Goal: Check status: Check status

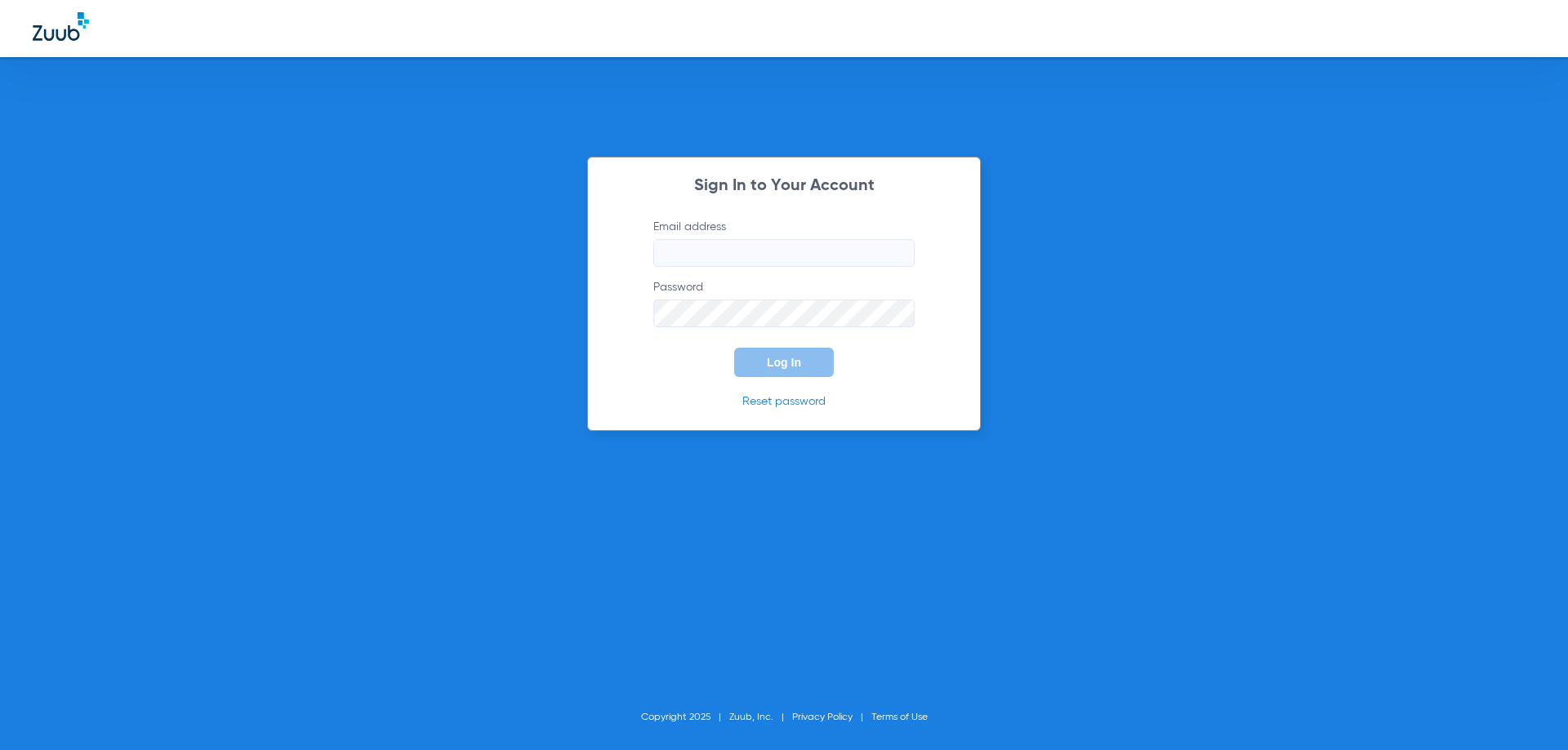
click at [685, 242] on input "Email address" at bounding box center [784, 253] width 261 height 28
paste input "[EMAIL_ADDRESS][DOMAIN_NAME]"
type input "[EMAIL_ADDRESS][DOMAIN_NAME]"
click at [759, 299] on label "Password" at bounding box center [784, 303] width 261 height 48
click at [708, 245] on input "Email address" at bounding box center [784, 253] width 261 height 28
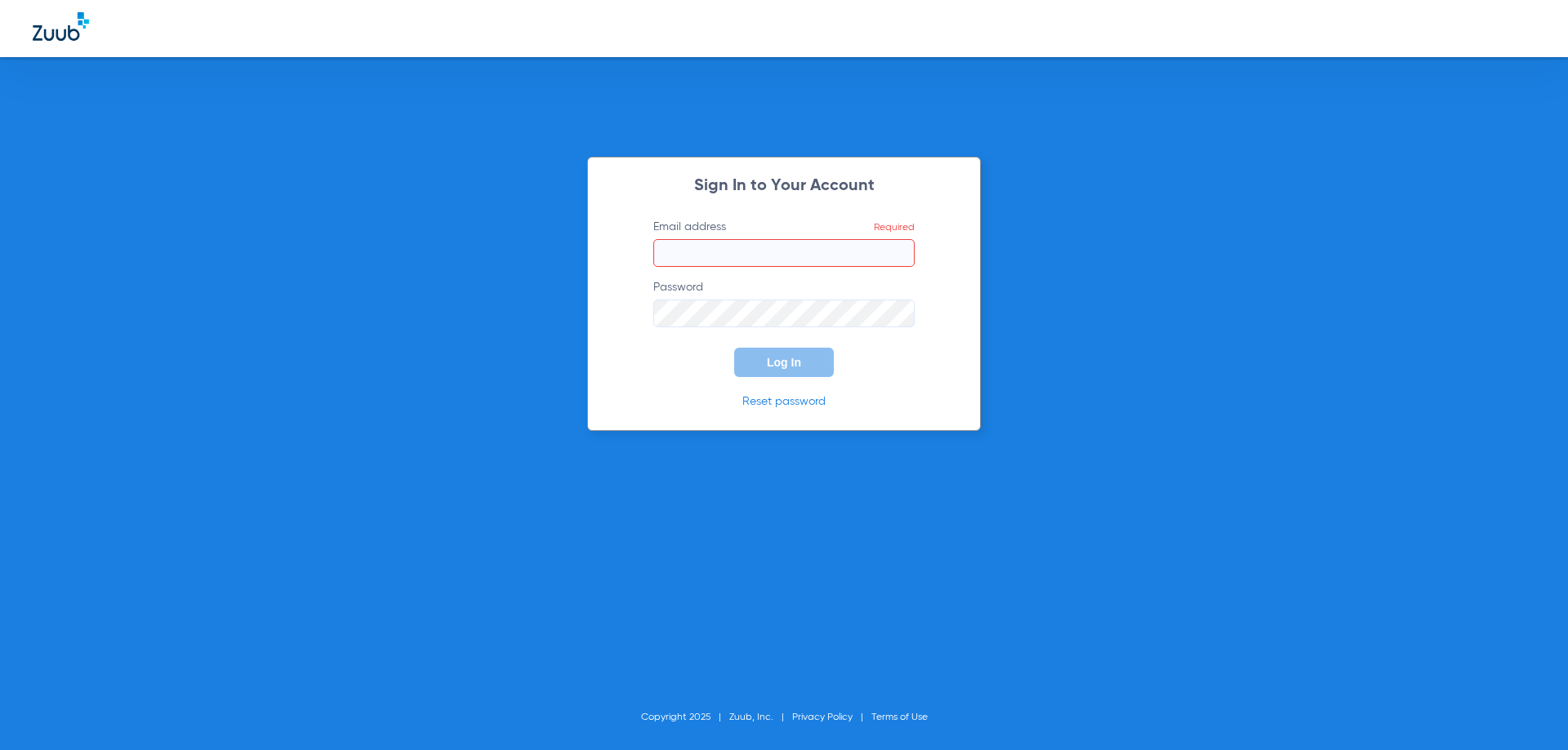
paste input "[EMAIL_ADDRESS][DOMAIN_NAME]"
type input "[EMAIL_ADDRESS][DOMAIN_NAME]"
click at [782, 362] on span "Log In" at bounding box center [784, 362] width 34 height 13
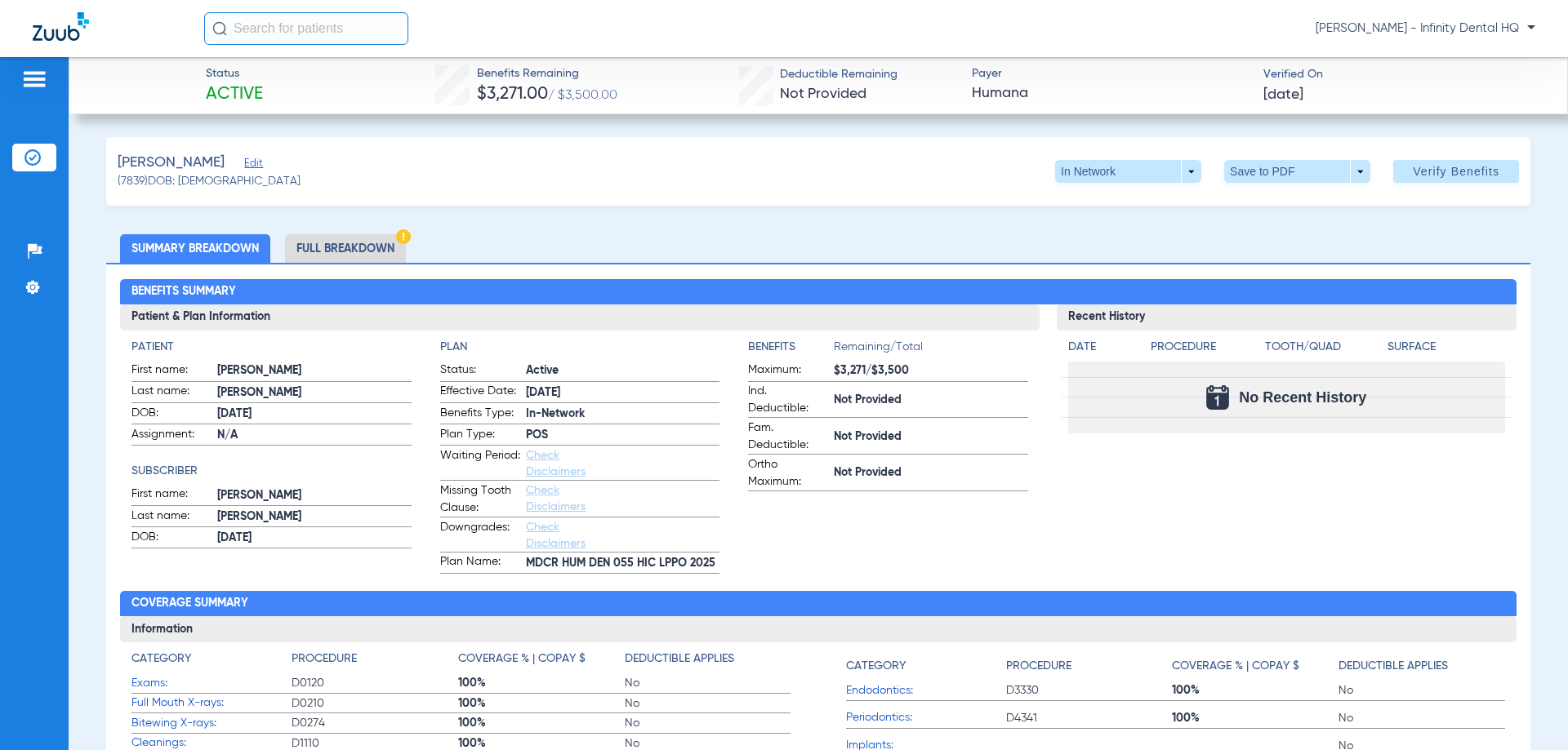
click at [333, 246] on li "Full Breakdown" at bounding box center [346, 248] width 121 height 29
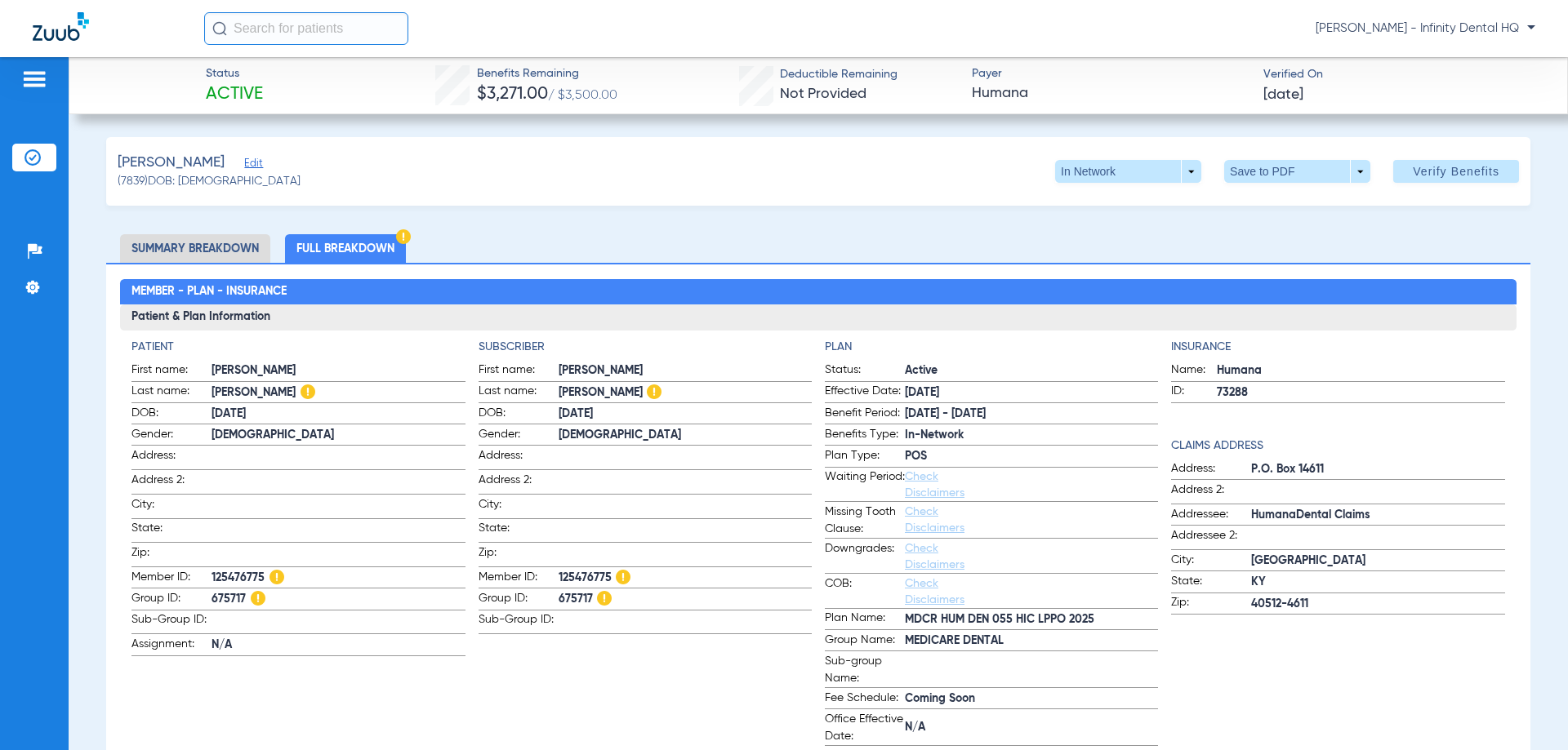
click at [236, 250] on li "Summary Breakdown" at bounding box center [195, 248] width 151 height 29
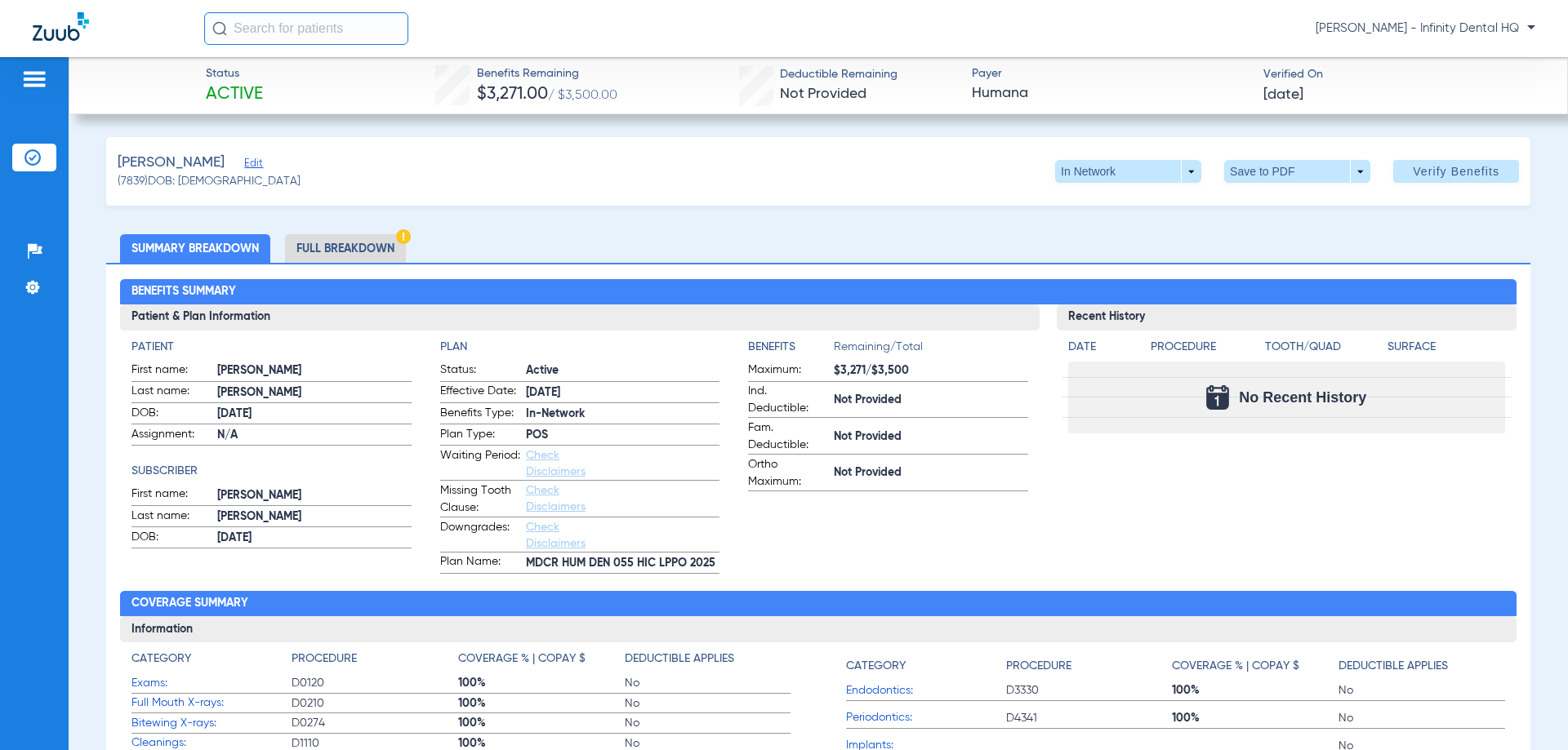
click at [377, 241] on li "Full Breakdown" at bounding box center [346, 248] width 121 height 29
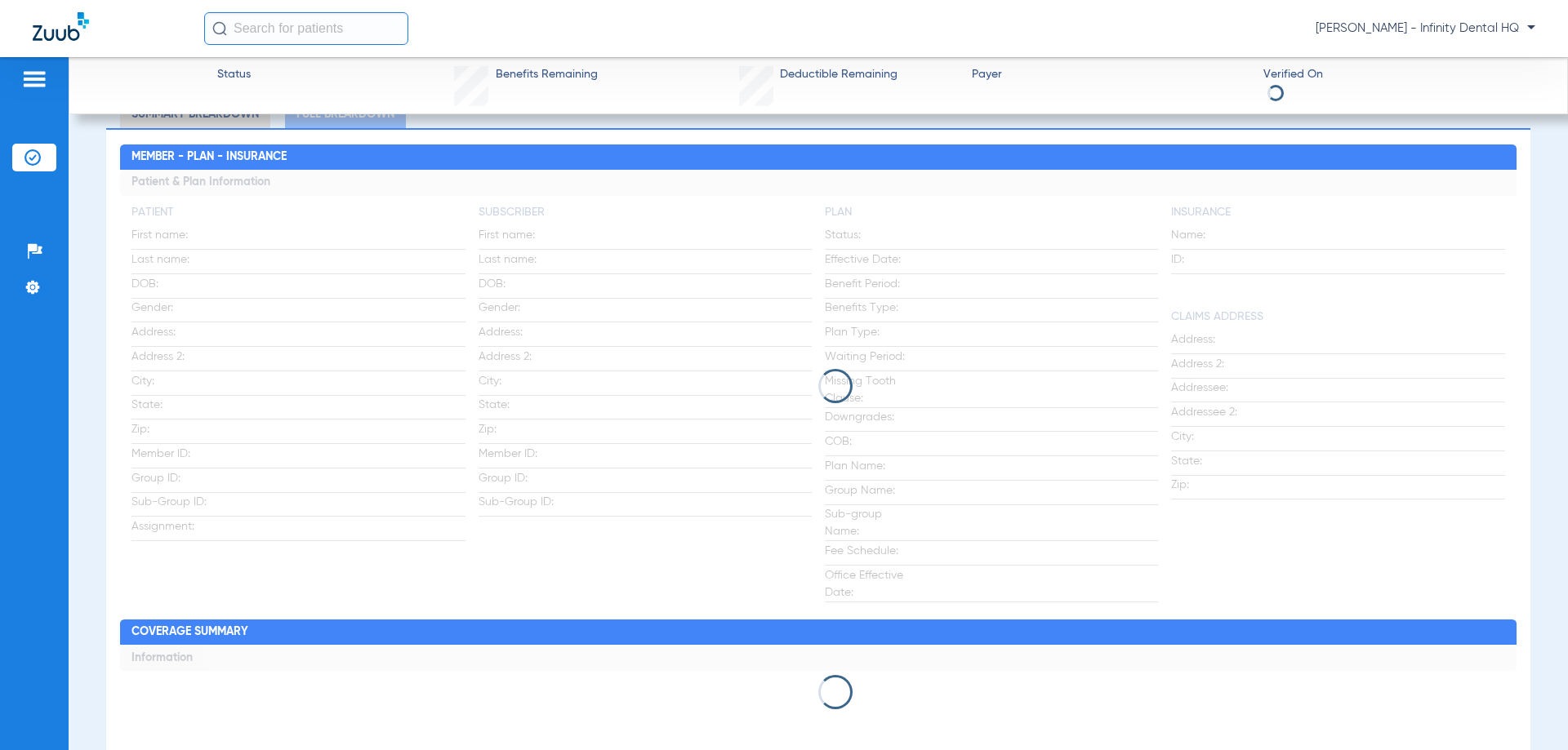
scroll to position [164, 0]
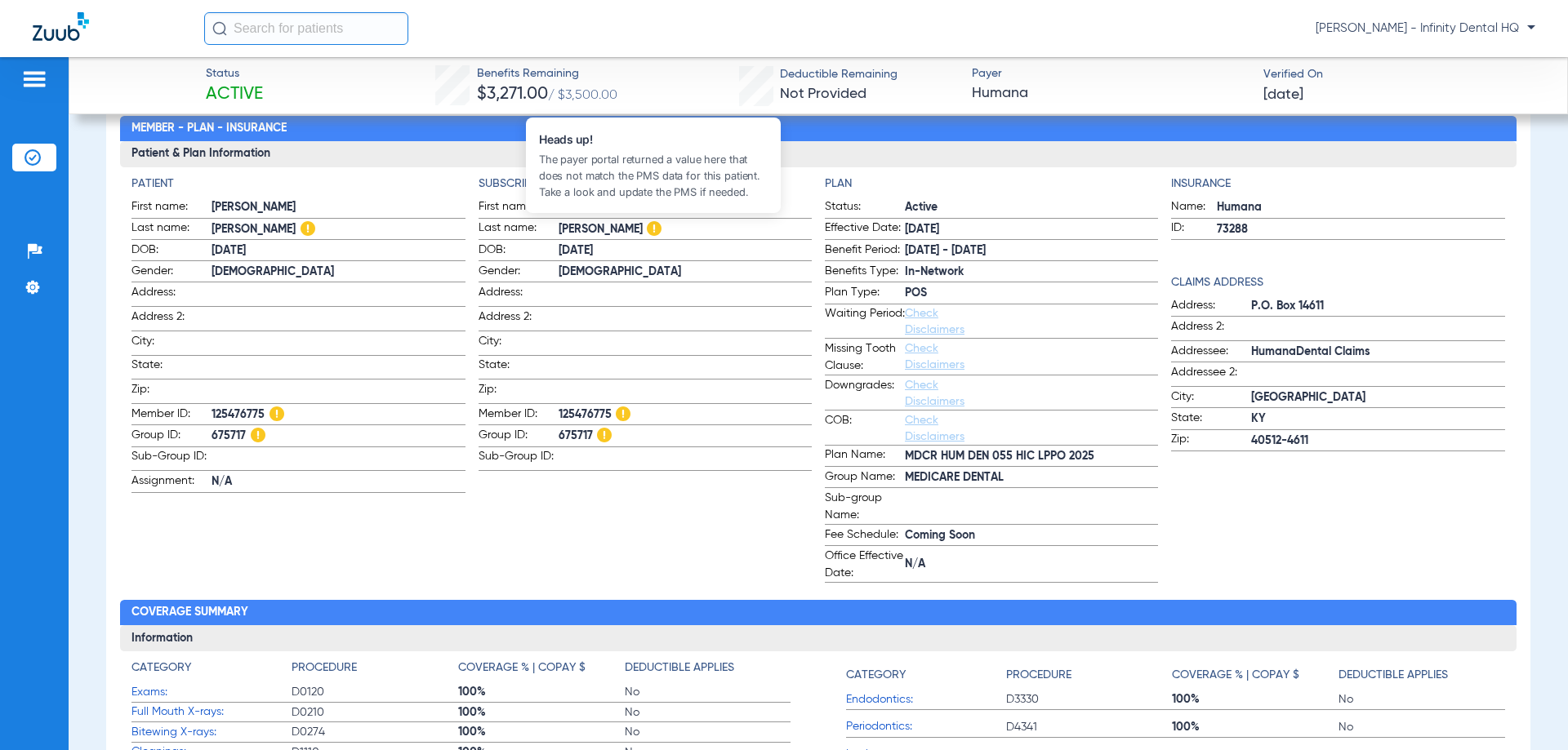
click at [647, 232] on img at bounding box center [654, 229] width 15 height 15
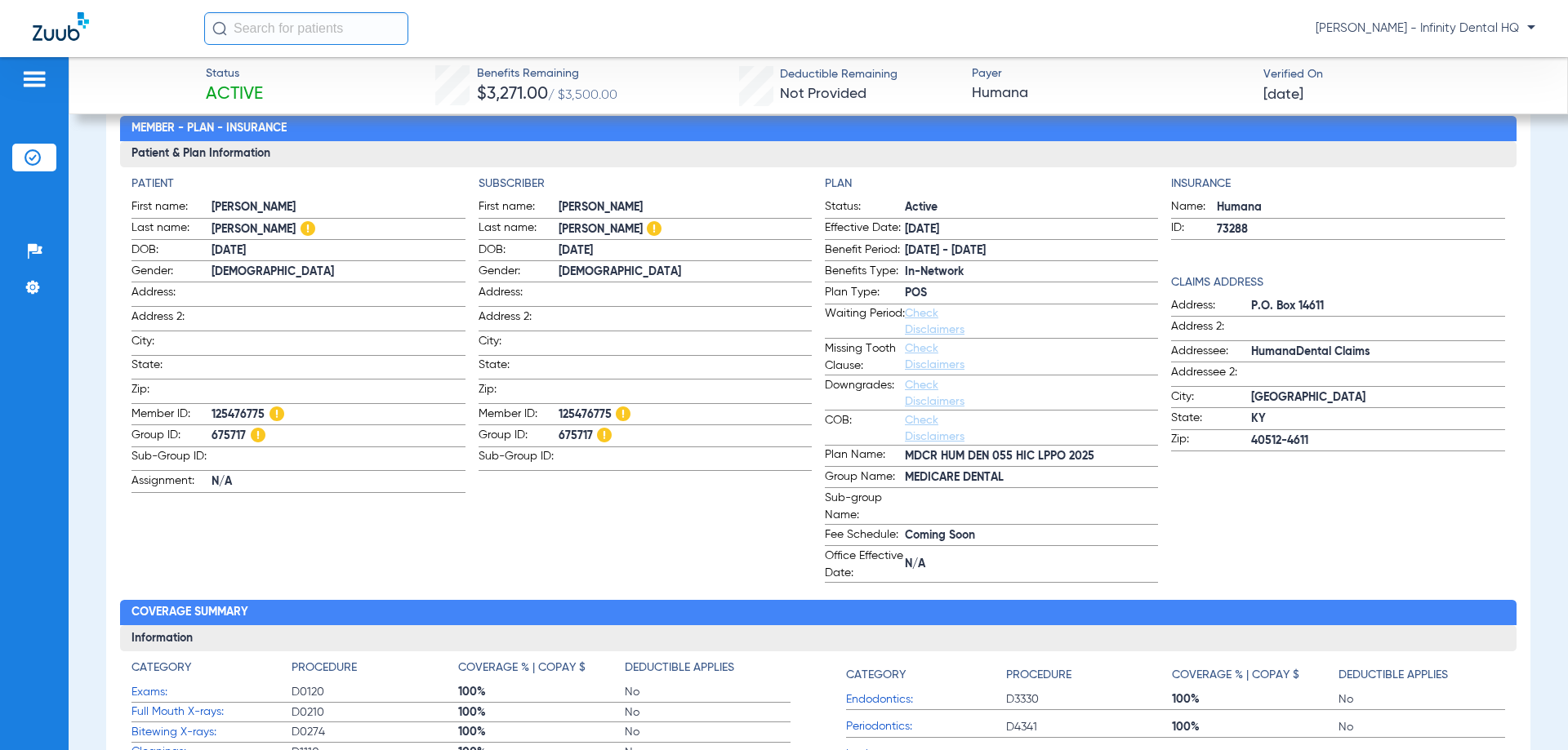
click at [279, 230] on span "[PERSON_NAME]" at bounding box center [338, 230] width 253 height 17
click at [280, 229] on span "[PERSON_NAME]" at bounding box center [338, 230] width 253 height 17
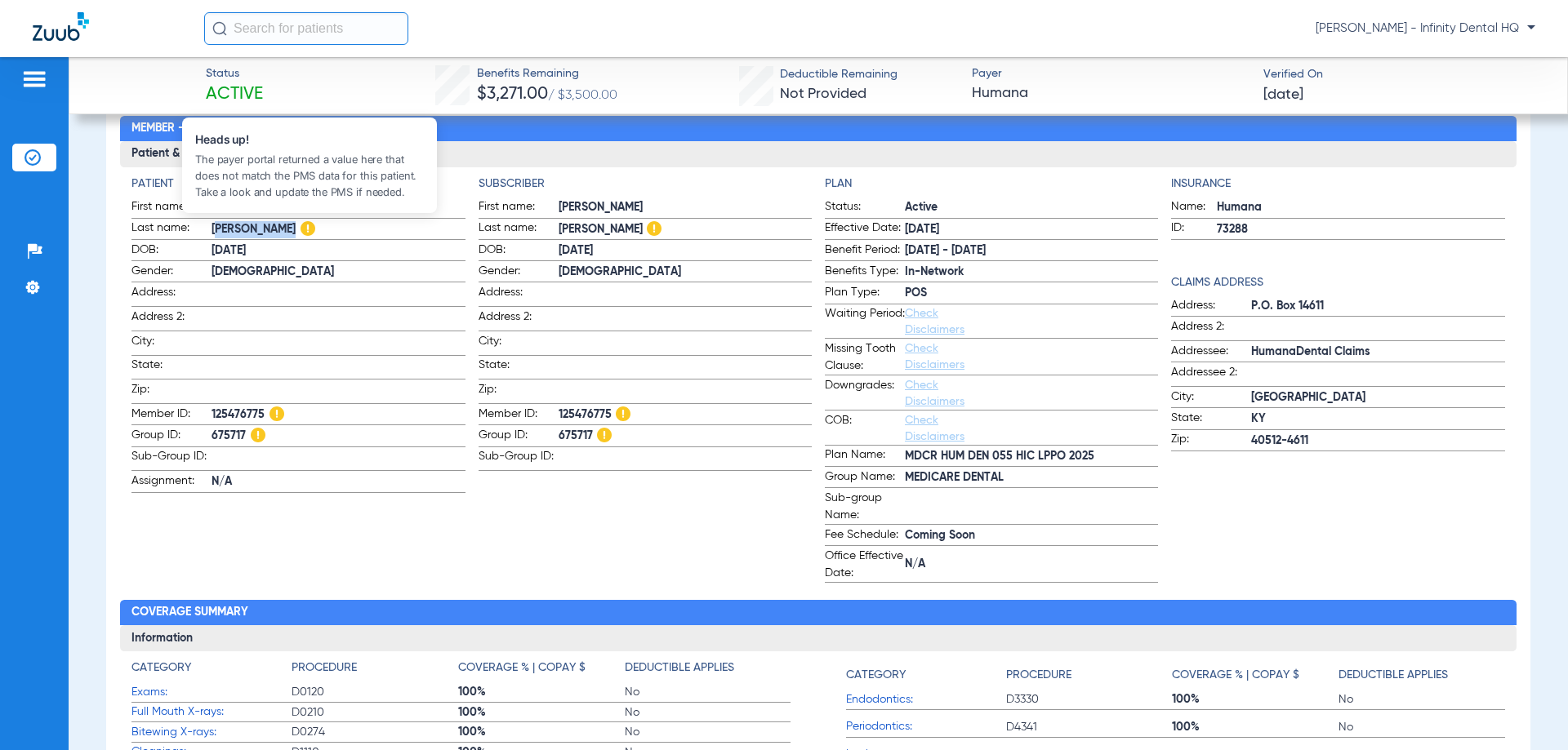
click at [339, 231] on span "[PERSON_NAME]" at bounding box center [338, 230] width 253 height 17
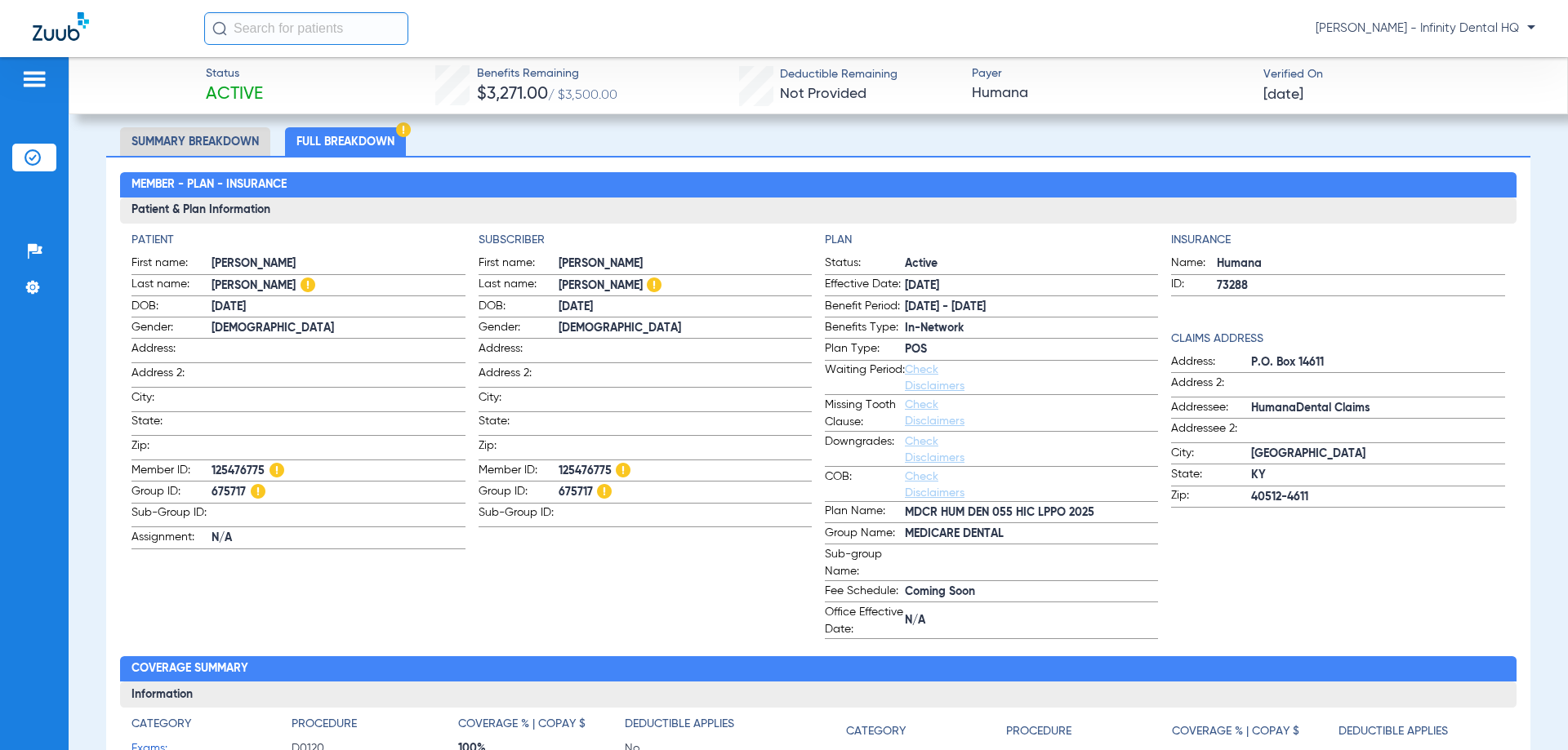
scroll to position [0, 0]
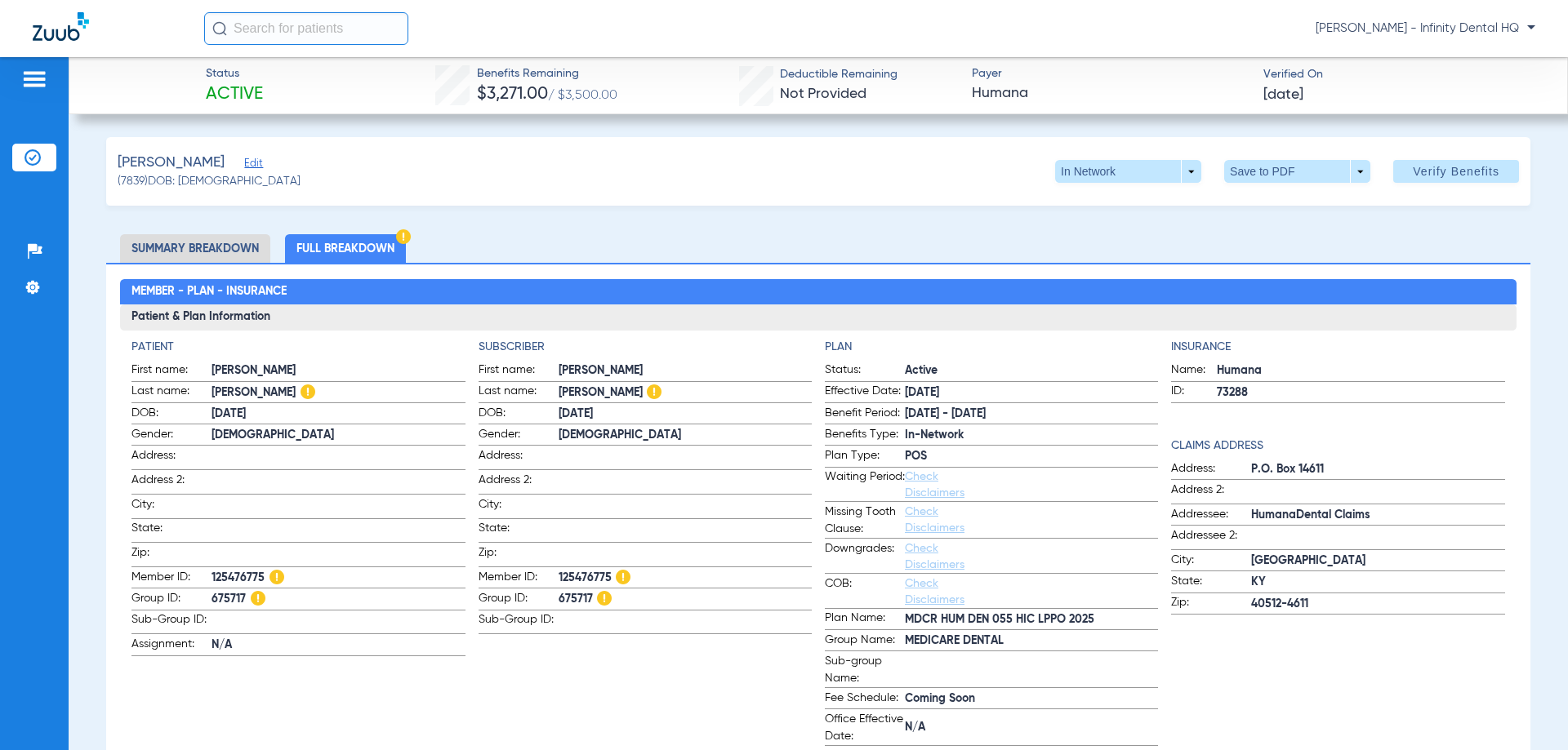
click at [224, 247] on li "Summary Breakdown" at bounding box center [195, 248] width 151 height 29
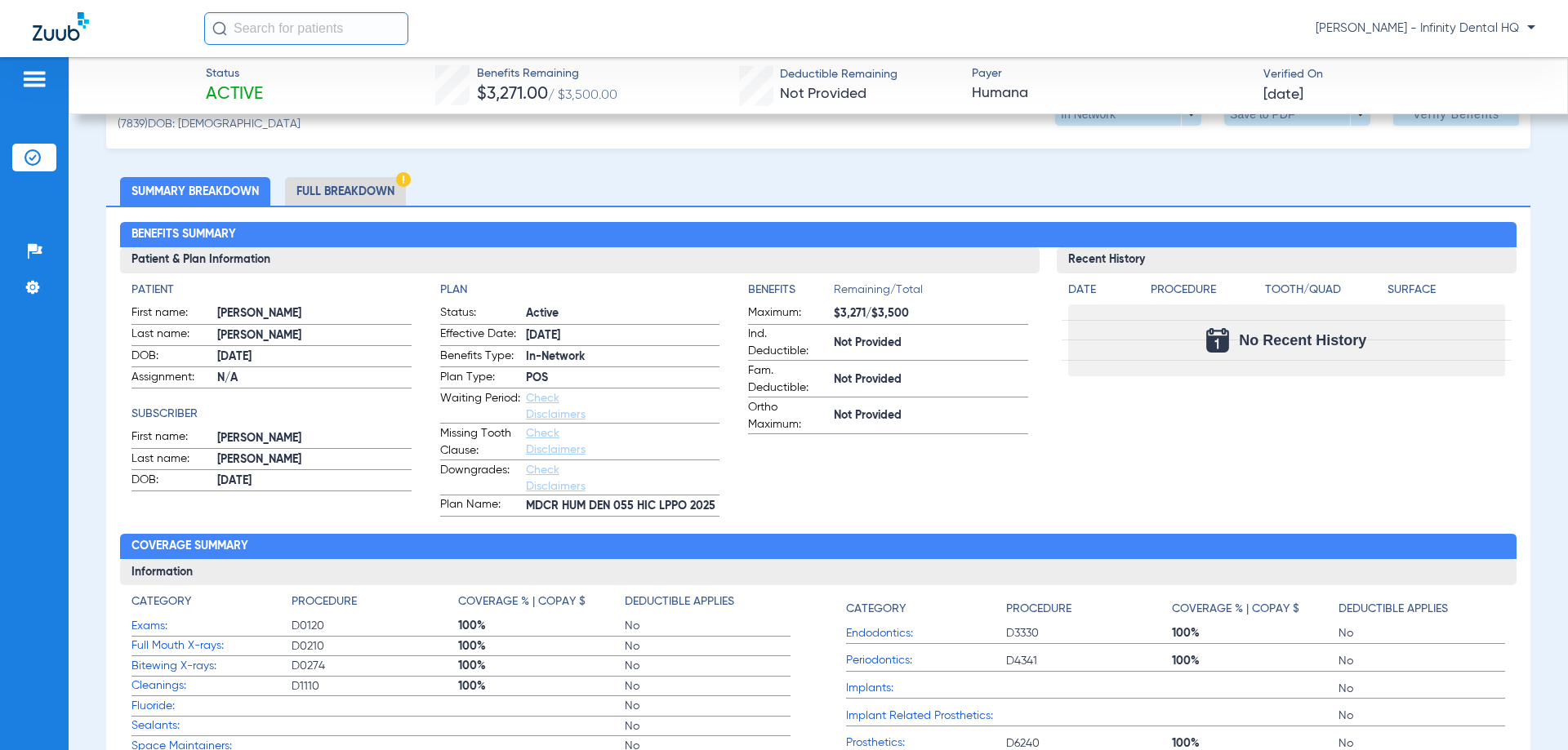
scroll to position [82, 0]
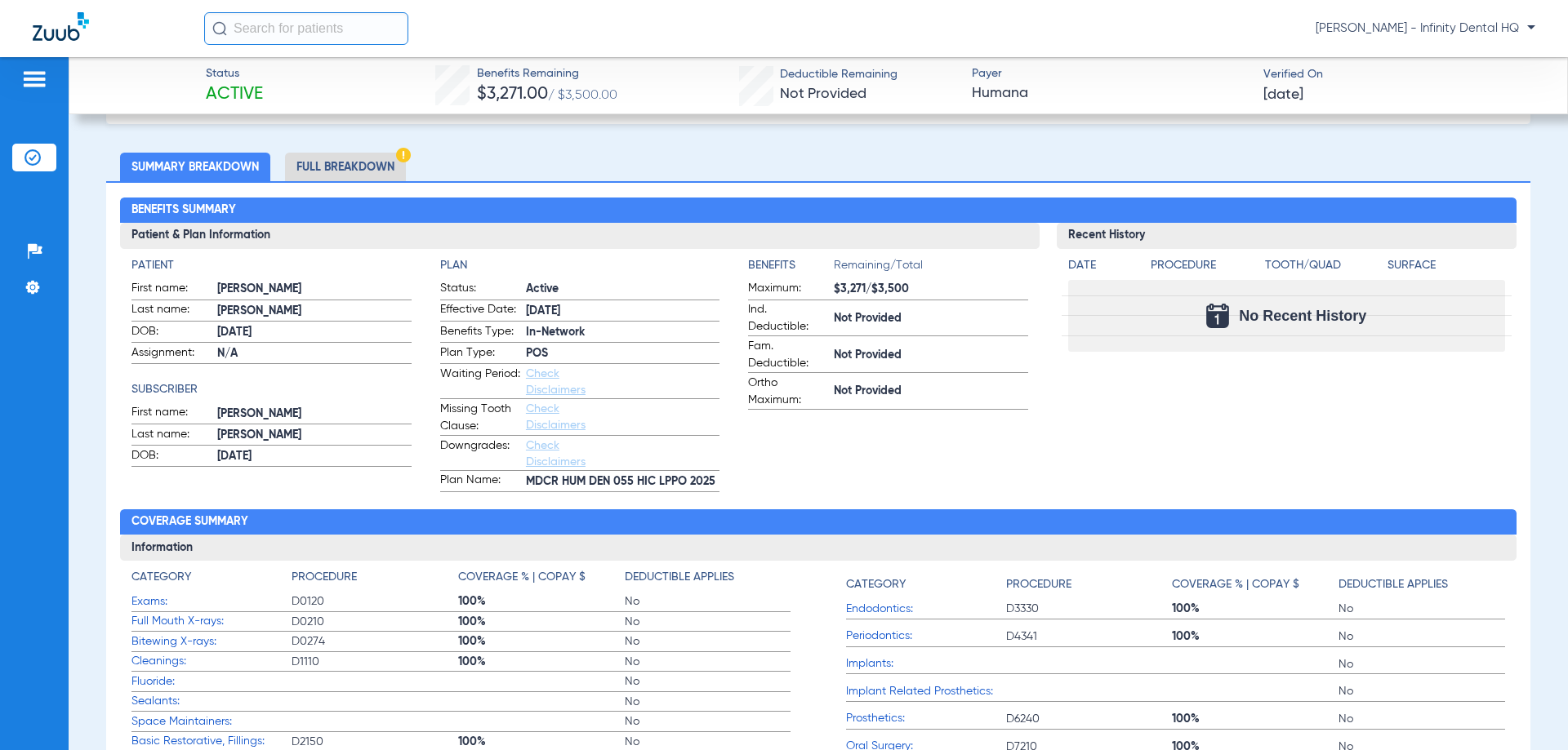
click at [623, 164] on ul "Summary Breakdown Full Breakdown" at bounding box center [818, 166] width 1424 height 29
drag, startPoint x: 623, startPoint y: 164, endPoint x: 1025, endPoint y: 186, distance: 402.6
click at [1025, 186] on div "Benefits Summary Patient & Plan Information Patient First name: [PERSON_NAME] L…" at bounding box center [818, 493] width 1424 height 625
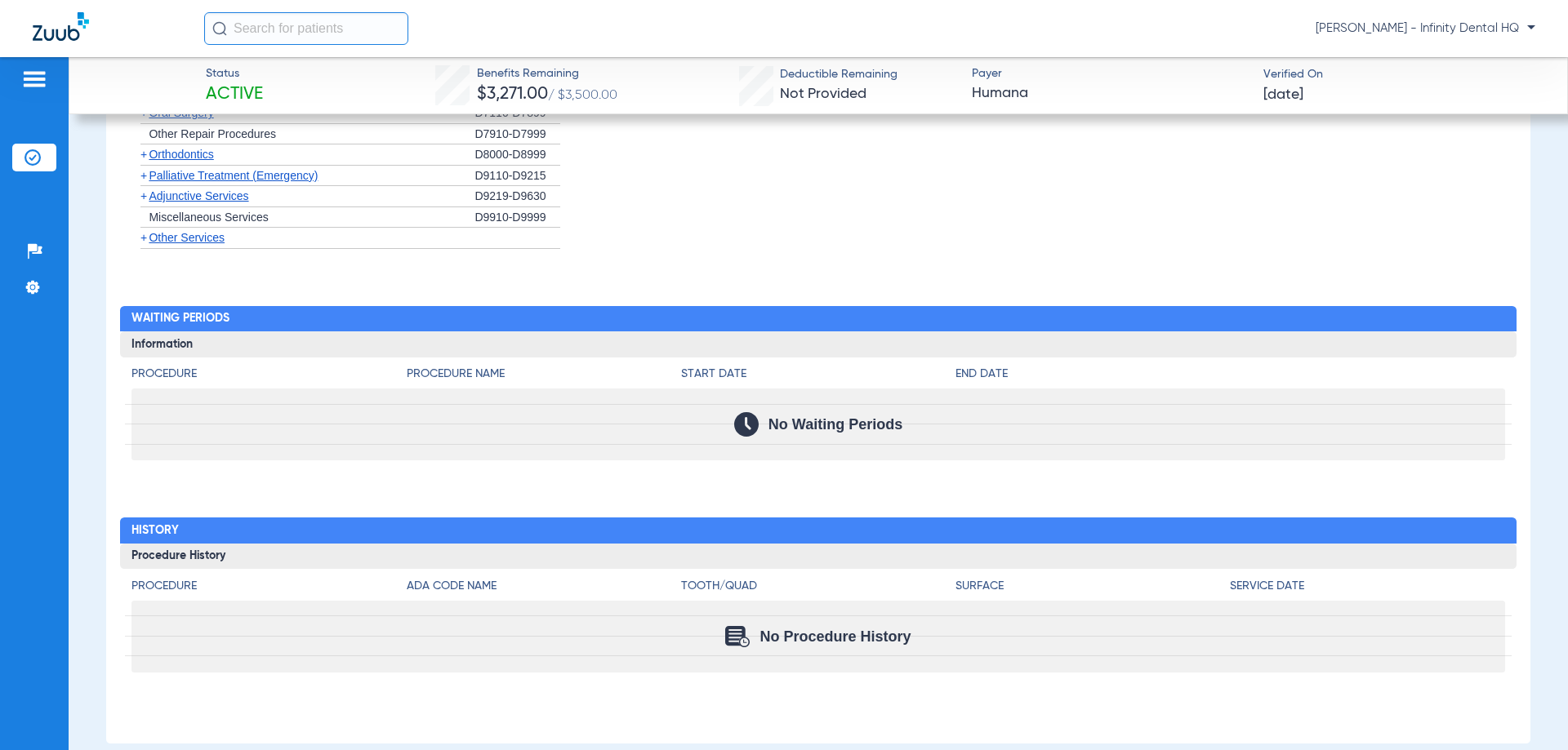
scroll to position [1516, 0]
